Goal: Information Seeking & Learning: Learn about a topic

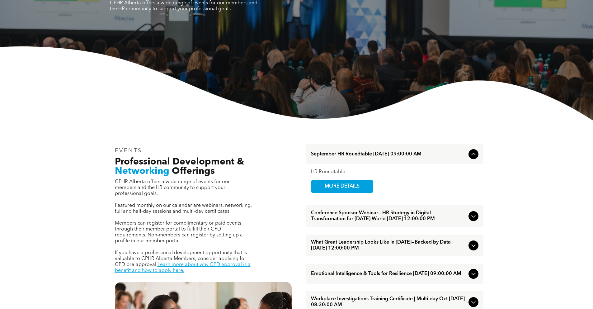
scroll to position [136, 0]
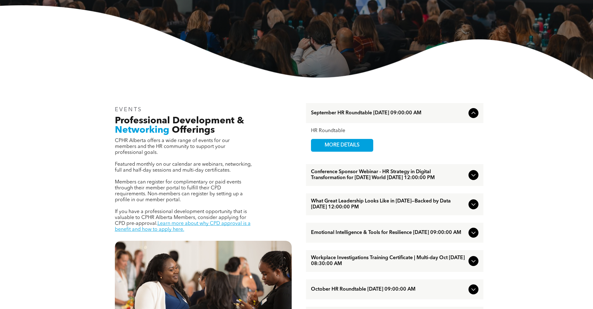
click at [374, 207] on span "What Great Leadership Looks Like in [DATE]—Backed by Data [DATE] 12:00:00 PM" at bounding box center [388, 204] width 155 height 12
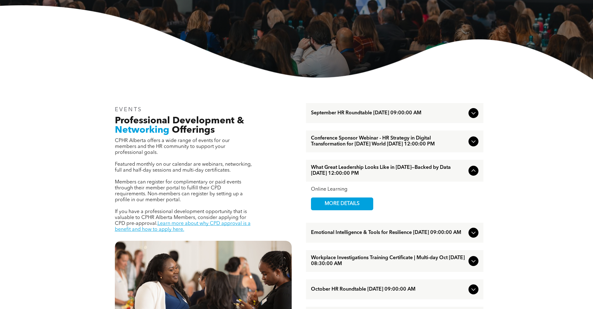
click at [368, 174] on span "What Great Leadership Looks Like in [DATE]—Backed by Data [DATE] 12:00:00 PM" at bounding box center [388, 171] width 155 height 12
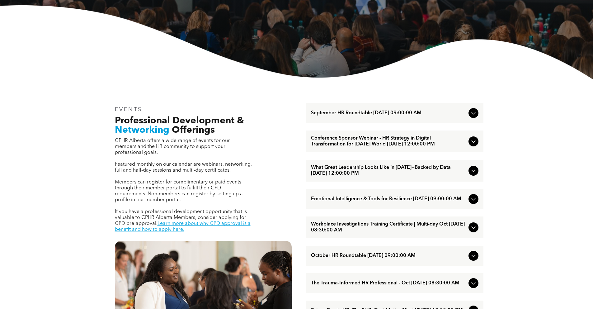
click at [368, 174] on span "What Great Leadership Looks Like in [DATE]—Backed by Data [DATE] 12:00:00 PM" at bounding box center [388, 171] width 155 height 12
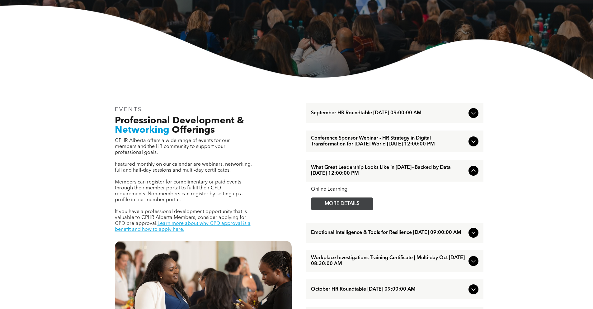
click at [336, 210] on span "MORE DETAILS" at bounding box center [342, 204] width 49 height 12
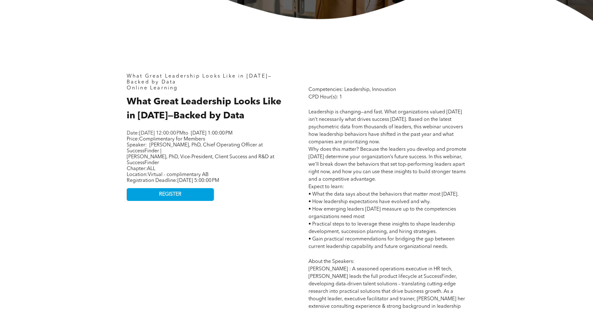
scroll to position [283, 0]
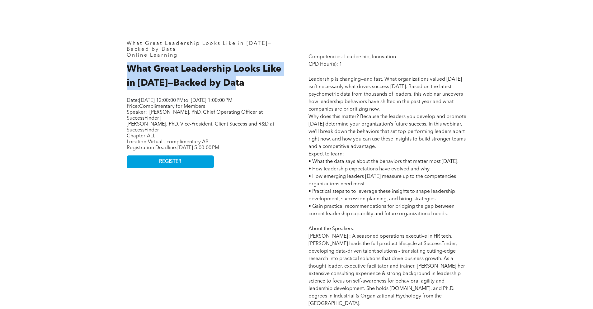
drag, startPoint x: 127, startPoint y: 71, endPoint x: 245, endPoint y: 84, distance: 118.8
click at [245, 84] on h2 "What Great Leadership Looks Like in [DATE]—Backed by Data" at bounding box center [206, 76] width 158 height 28
copy span "What Great Leadership Looks Like in [DATE]—Backed by Data"
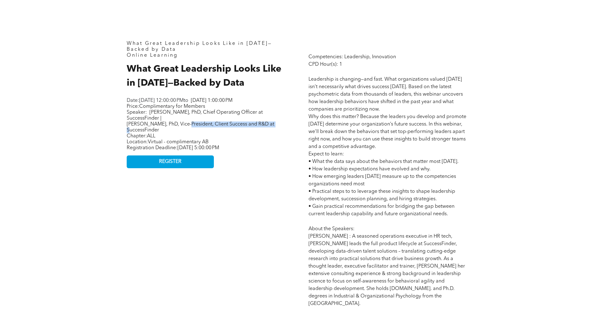
drag, startPoint x: 185, startPoint y: 130, endPoint x: 272, endPoint y: 130, distance: 86.9
click at [272, 130] on span "[PERSON_NAME], PhD, Chief Operating Officer at SuccessFinder | [PERSON_NAME], P…" at bounding box center [201, 121] width 148 height 23
copy span "Vice-President, Client Success and R&D"
